Goal: Information Seeking & Learning: Learn about a topic

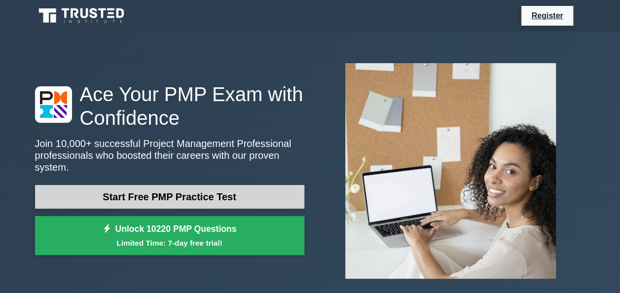
click at [211, 194] on link "Start Free PMP Practice Test" at bounding box center [169, 197] width 269 height 24
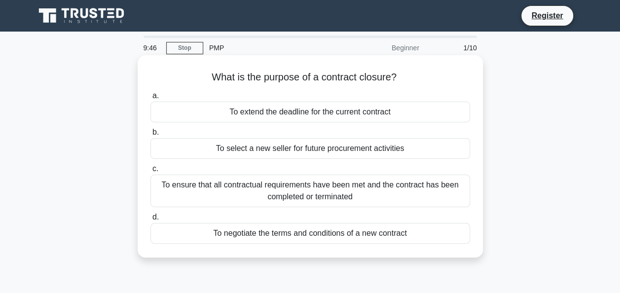
click at [331, 193] on div "To ensure that all contractual requirements have been met and the contract has …" at bounding box center [310, 191] width 320 height 33
click at [150, 172] on input "c. To ensure that all contractual requirements have been met and the contract h…" at bounding box center [150, 169] width 0 height 6
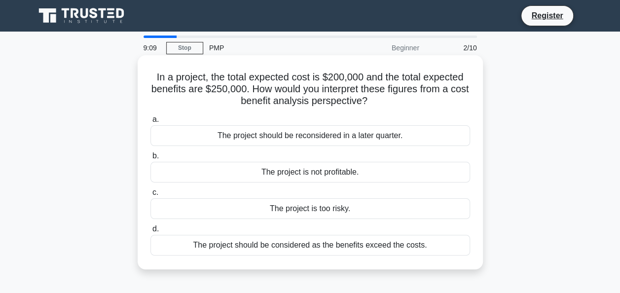
click at [309, 242] on div "The project should be considered as the benefits exceed the costs." at bounding box center [310, 245] width 320 height 21
drag, startPoint x: 309, startPoint y: 242, endPoint x: 297, endPoint y: 244, distance: 11.9
click at [297, 244] on div "The project should be considered as the benefits exceed the costs." at bounding box center [310, 245] width 320 height 21
click at [150, 232] on input "d. The project should be considered as the benefits exceed the costs." at bounding box center [150, 229] width 0 height 6
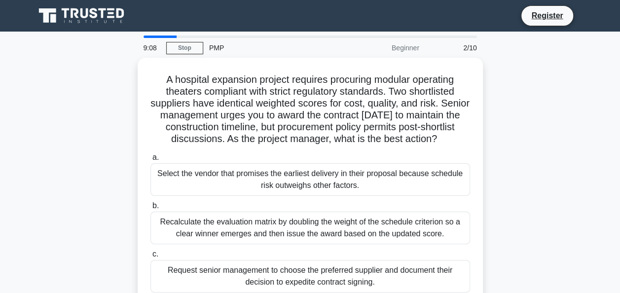
click at [297, 244] on div "a. Select the vendor that promises the earliest delivery in their proposal beca…" at bounding box center [309, 245] width 331 height 193
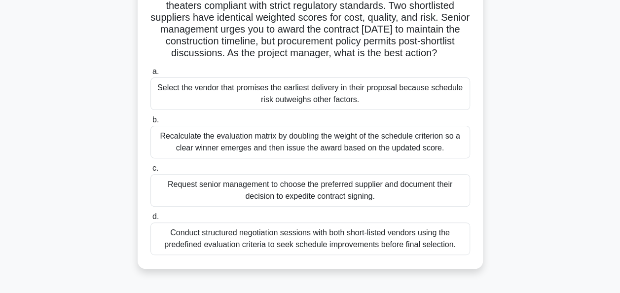
scroll to position [99, 0]
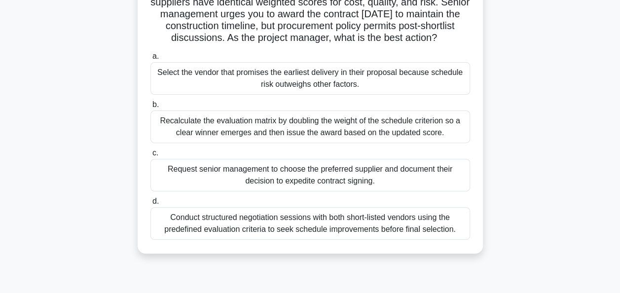
click at [343, 227] on div "Conduct structured negotiation sessions with both short-listed vendors using th…" at bounding box center [310, 223] width 320 height 33
click at [150, 205] on input "d. Conduct structured negotiation sessions with both short-listed vendors using…" at bounding box center [150, 201] width 0 height 6
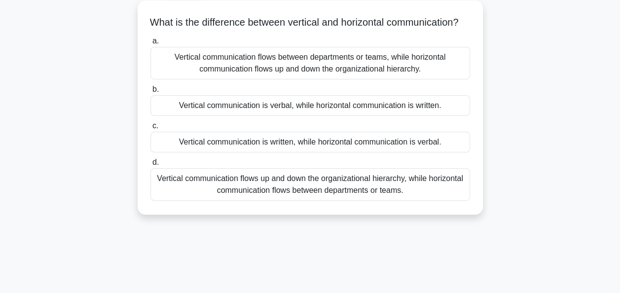
scroll to position [0, 0]
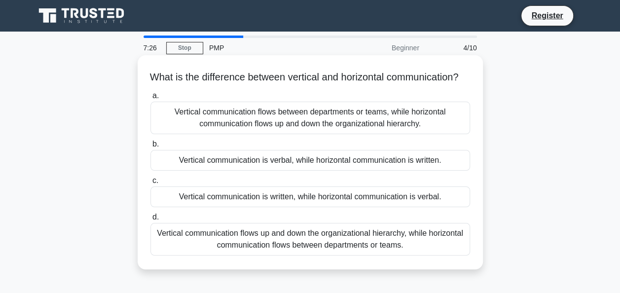
click at [289, 254] on div "Vertical communication flows up and down the organizational hierarchy, while ho…" at bounding box center [310, 239] width 320 height 33
click at [150, 220] on input "d. Vertical communication flows up and down the organizational hierarchy, while…" at bounding box center [150, 217] width 0 height 6
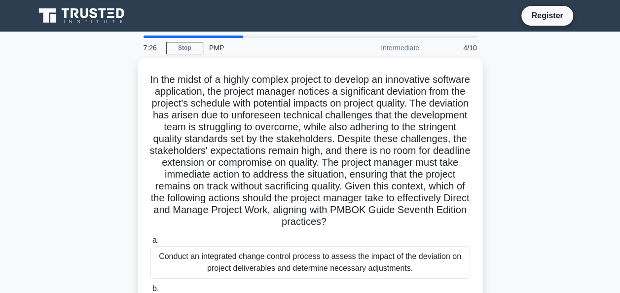
click at [289, 254] on div "Conduct an integrated change control process to assess the impact of the deviat…" at bounding box center [310, 262] width 320 height 33
click at [150, 244] on input "a. Conduct an integrated change control process to assess the impact of the dev…" at bounding box center [150, 240] width 0 height 6
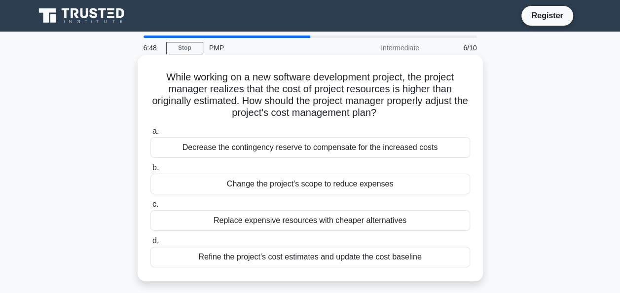
click at [264, 256] on div "Refine the project's cost estimates and update the cost baseline" at bounding box center [310, 257] width 320 height 21
click at [150, 244] on input "d. Refine the project's cost estimates and update the cost baseline" at bounding box center [150, 241] width 0 height 6
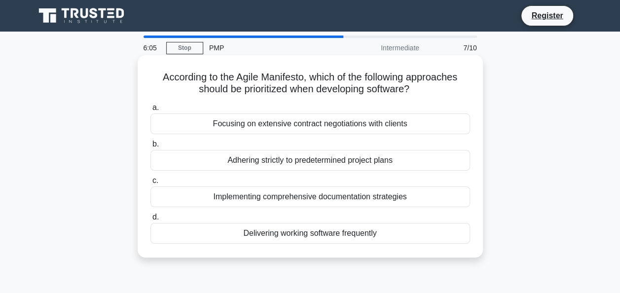
click at [281, 238] on div "Delivering working software frequently" at bounding box center [310, 233] width 320 height 21
click at [150, 220] on input "d. Delivering working software frequently" at bounding box center [150, 217] width 0 height 6
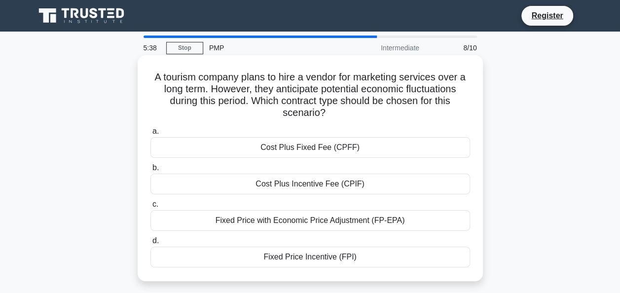
click at [244, 220] on div "Fixed Price with Economic Price Adjustment (FP-EPA)" at bounding box center [310, 220] width 320 height 21
click at [150, 208] on input "c. Fixed Price with Economic Price Adjustment (FP-EPA)" at bounding box center [150, 204] width 0 height 6
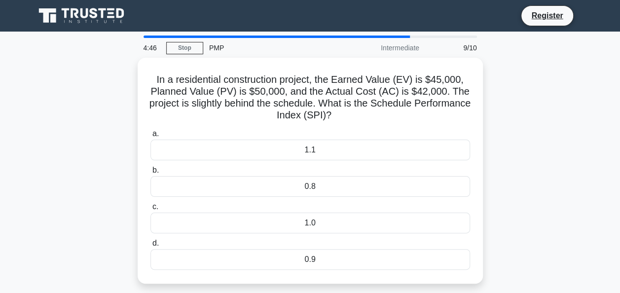
click at [517, 211] on div "In a residential construction project, the Earned Value (EV) is $45,000, Planne…" at bounding box center [310, 177] width 562 height 238
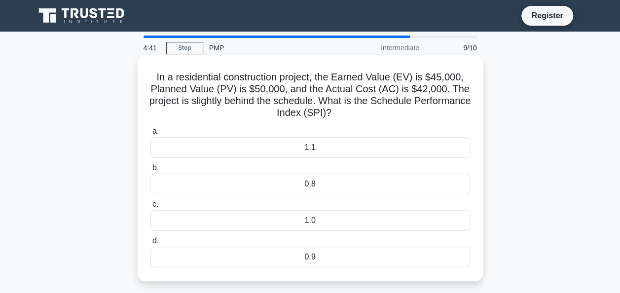
click at [297, 147] on div "1.1" at bounding box center [310, 147] width 320 height 21
click at [150, 135] on input "a. 1.1" at bounding box center [150, 131] width 0 height 6
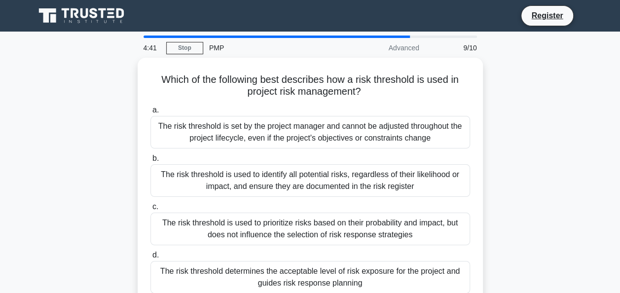
click at [297, 147] on div "The risk threshold is set by the project manager and cannot be adjusted through…" at bounding box center [310, 132] width 320 height 33
click at [150, 113] on input "a. The risk threshold is set by the project manager and cannot be adjusted thro…" at bounding box center [150, 110] width 0 height 6
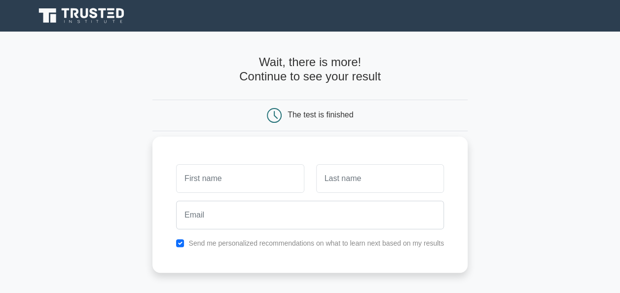
click at [270, 180] on input "text" at bounding box center [240, 178] width 128 height 29
click at [245, 181] on input "text" at bounding box center [240, 178] width 128 height 29
type input "tareq"
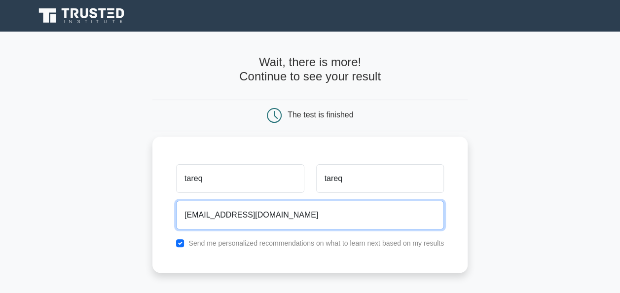
drag, startPoint x: 273, startPoint y: 215, endPoint x: 169, endPoint y: 215, distance: 104.5
click at [169, 215] on div "tareq tareq tareq.anazi@jereh.com Send me personalized recommendations on what …" at bounding box center [309, 205] width 315 height 136
type input "talanazi680@gmail.com"
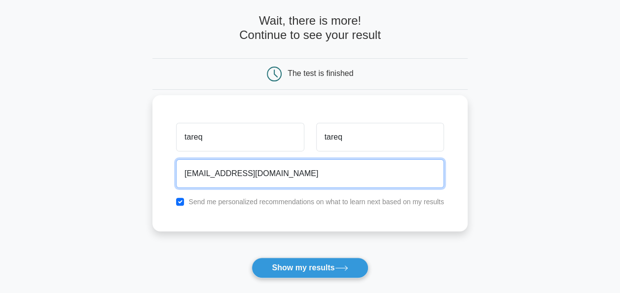
scroll to position [99, 0]
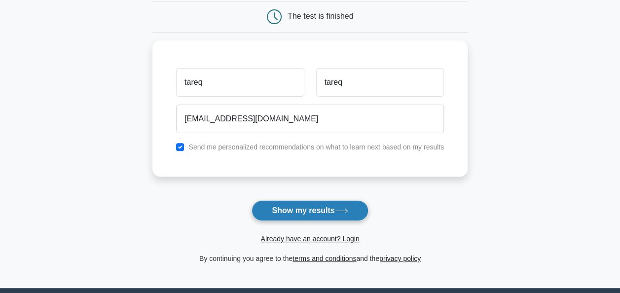
click at [307, 210] on button "Show my results" at bounding box center [309, 210] width 116 height 21
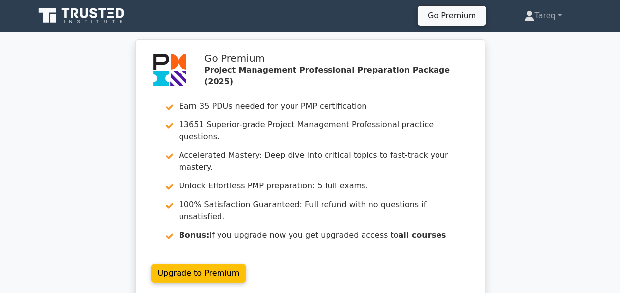
click at [540, 223] on div "Go Premium Project Management Professional Preparation Package (2025) Earn 35 P…" at bounding box center [310, 174] width 620 height 271
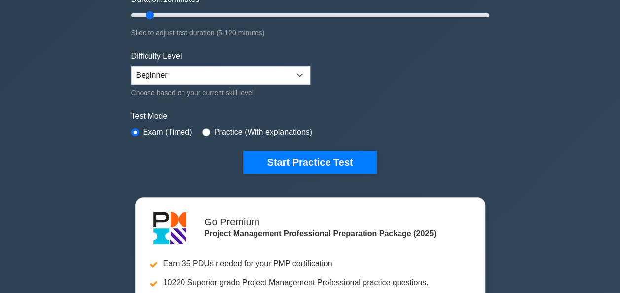
scroll to position [247, 0]
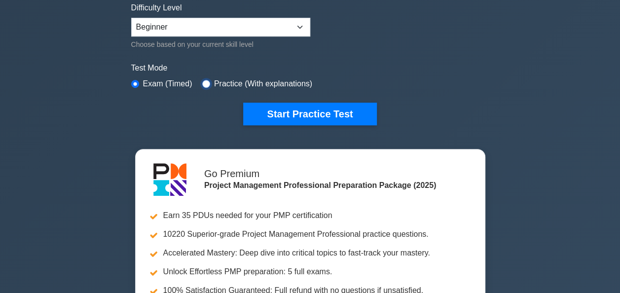
click at [202, 81] on input "radio" at bounding box center [206, 84] width 8 height 8
radio input "true"
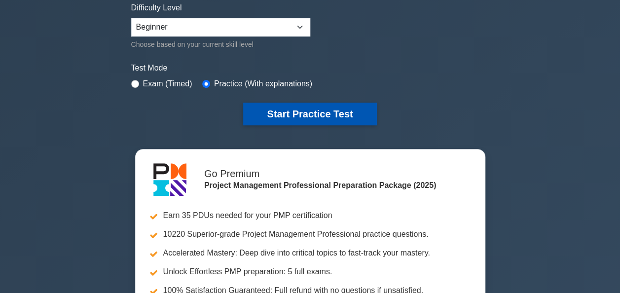
click at [287, 106] on button "Start Practice Test" at bounding box center [309, 114] width 133 height 23
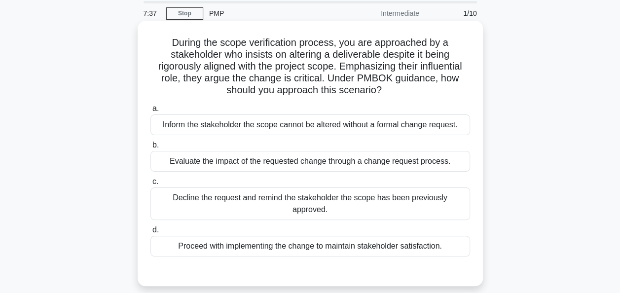
scroll to position [49, 0]
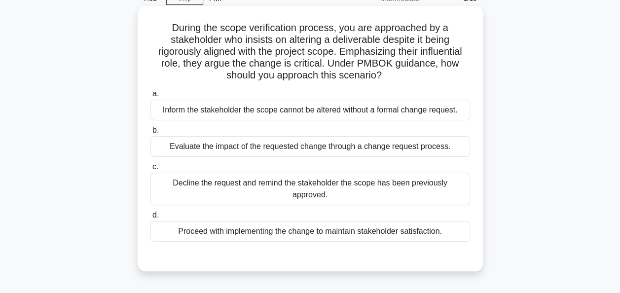
click at [419, 113] on div "Inform the stakeholder the scope cannot be altered without a formal change requ…" at bounding box center [310, 110] width 320 height 21
click at [150, 97] on input "a. Inform the stakeholder the scope cannot be altered without a formal change r…" at bounding box center [150, 94] width 0 height 6
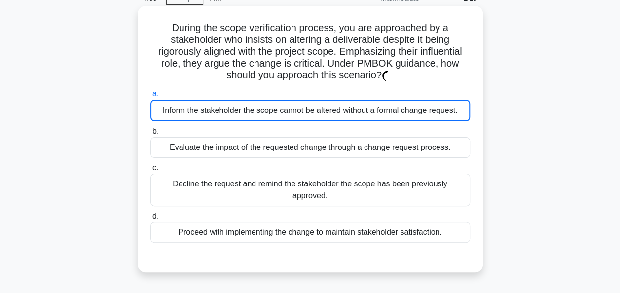
click at [419, 113] on div "Inform the stakeholder the scope cannot be altered without a formal change requ…" at bounding box center [310, 111] width 320 height 22
click at [150, 97] on input "a. Inform the stakeholder the scope cannot be altered without a formal change r…" at bounding box center [150, 94] width 0 height 6
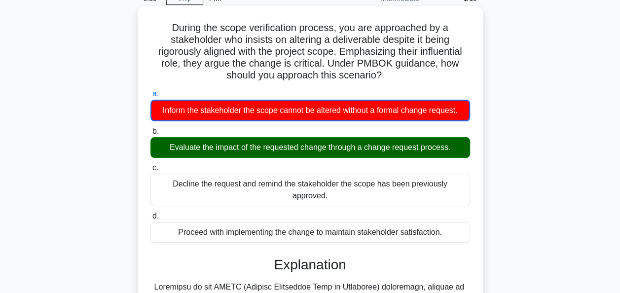
drag, startPoint x: 419, startPoint y: 113, endPoint x: 399, endPoint y: 146, distance: 38.1
click at [399, 146] on div "Evaluate the impact of the requested change through a change request process." at bounding box center [310, 147] width 320 height 21
click at [150, 135] on input "b. Evaluate the impact of the requested change through a change request process." at bounding box center [150, 131] width 0 height 6
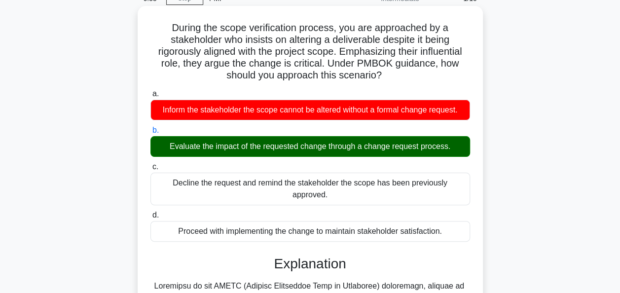
click at [399, 146] on div "Evaluate the impact of the requested change through a change request process." at bounding box center [310, 146] width 320 height 21
click at [150, 134] on input "b. Evaluate the impact of the requested change through a change request process." at bounding box center [150, 130] width 0 height 6
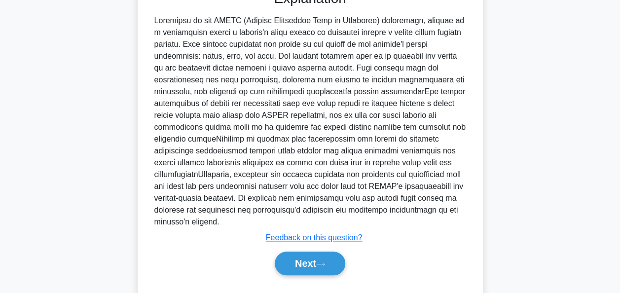
scroll to position [325, 0]
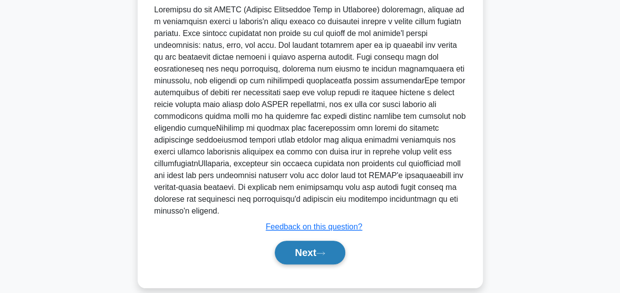
click at [311, 241] on button "Next" at bounding box center [310, 253] width 71 height 24
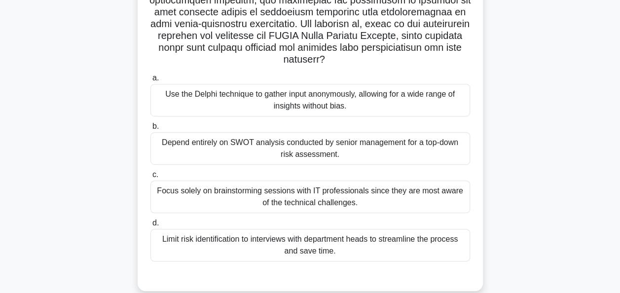
scroll to position [247, 0]
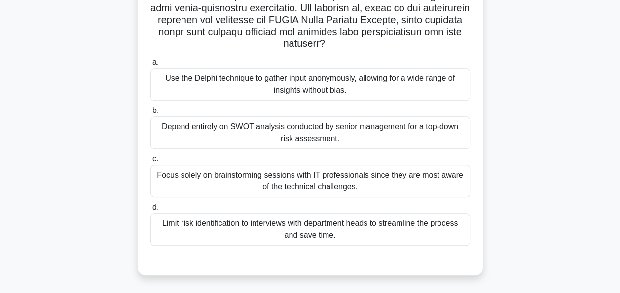
click at [351, 177] on div "Focus solely on brainstorming sessions with IT professionals since they are mos…" at bounding box center [310, 181] width 320 height 33
click at [150, 162] on input "c. Focus solely on brainstorming sessions with IT professionals since they are …" at bounding box center [150, 159] width 0 height 6
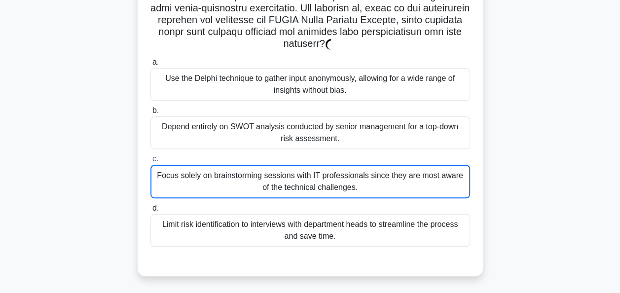
click at [351, 177] on div "Focus solely on brainstorming sessions with IT professionals since they are mos…" at bounding box center [310, 182] width 320 height 34
click at [150, 162] on input "c. Focus solely on brainstorming sessions with IT professionals since they are …" at bounding box center [150, 159] width 0 height 6
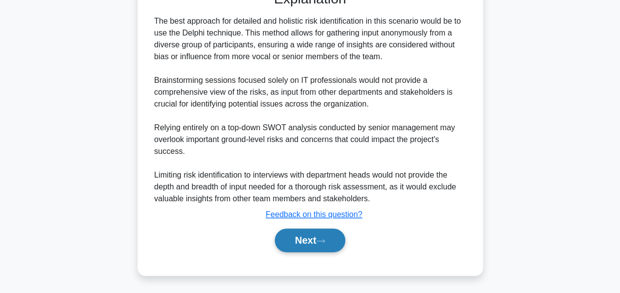
click at [315, 241] on button "Next" at bounding box center [310, 240] width 71 height 24
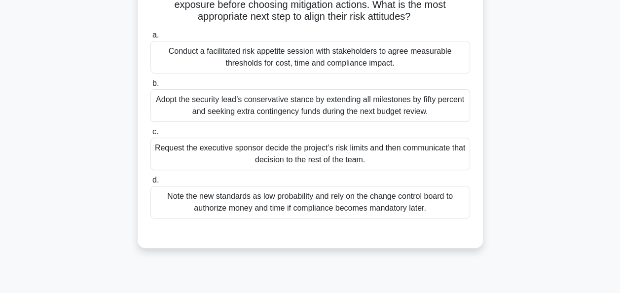
scroll to position [240, 0]
